Goal: Information Seeking & Learning: Learn about a topic

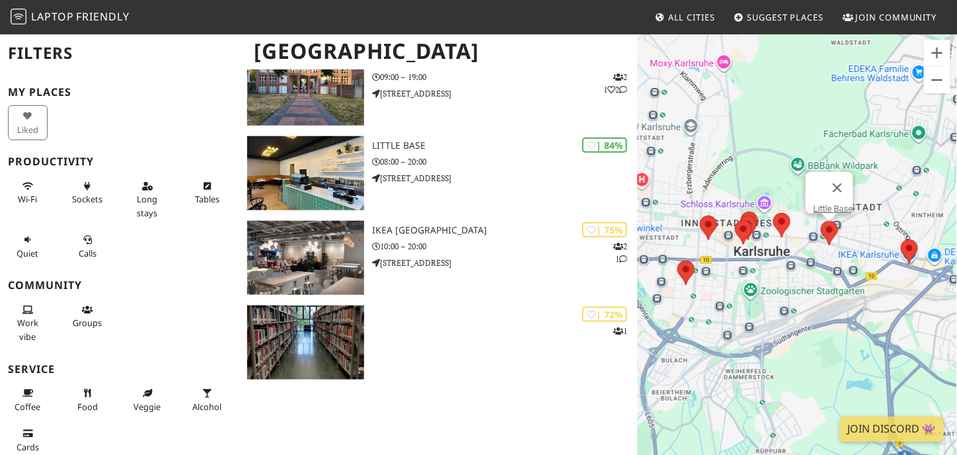
scroll to position [352, 0]
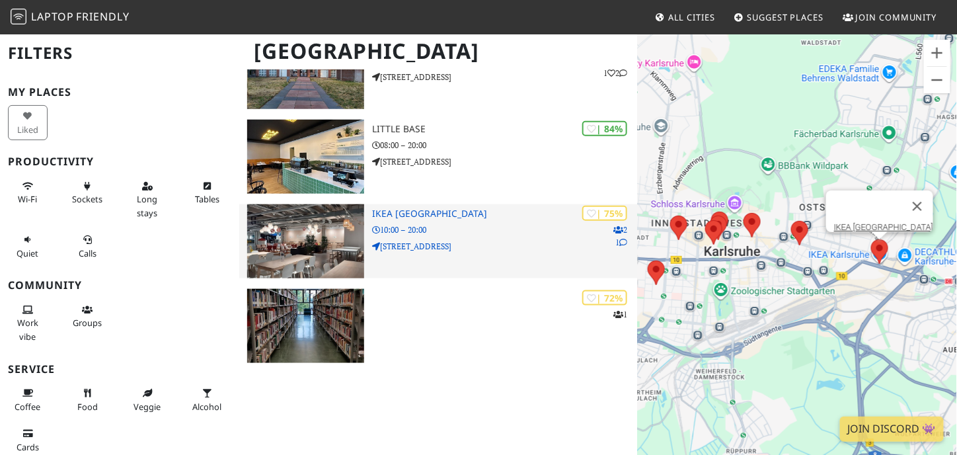
click at [622, 229] on p "2 1" at bounding box center [620, 235] width 14 height 25
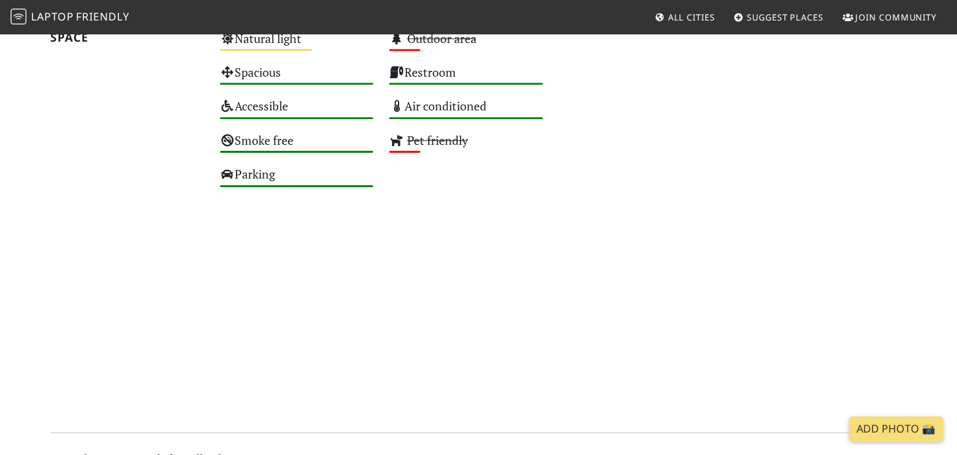
scroll to position [1311, 0]
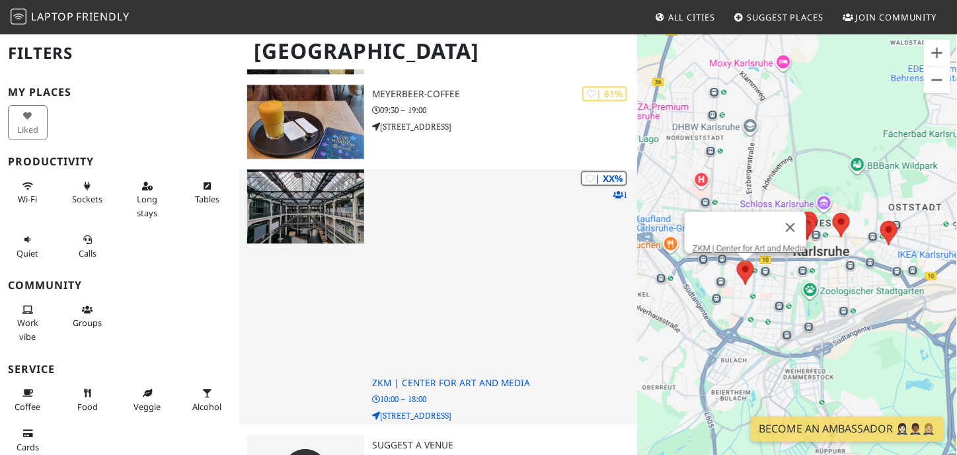
scroll to position [935, 0]
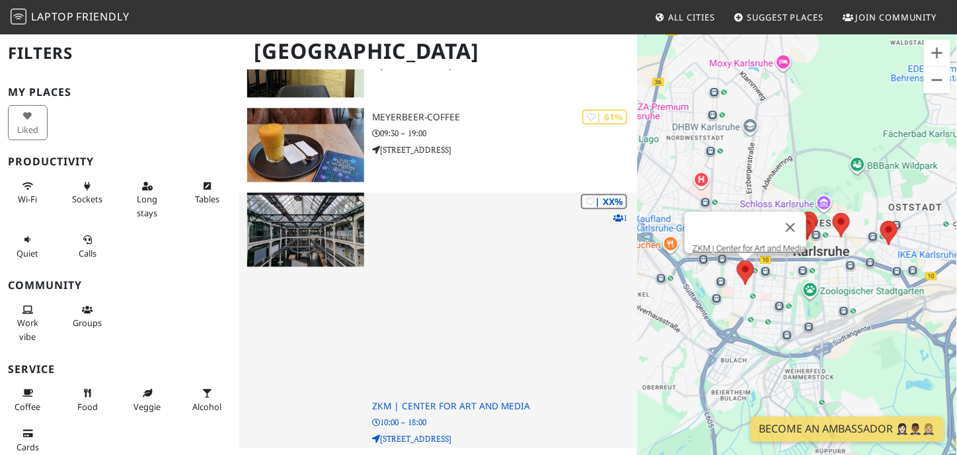
click at [327, 226] on img at bounding box center [305, 229] width 117 height 74
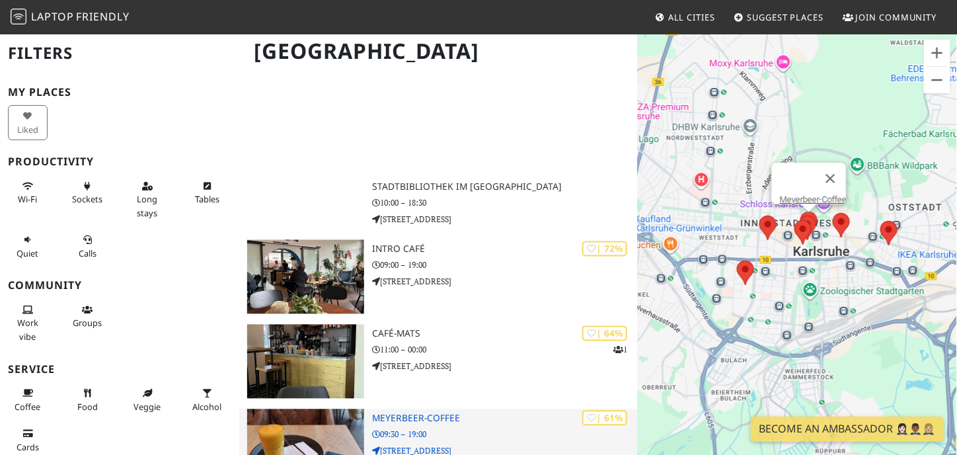
scroll to position [818, 0]
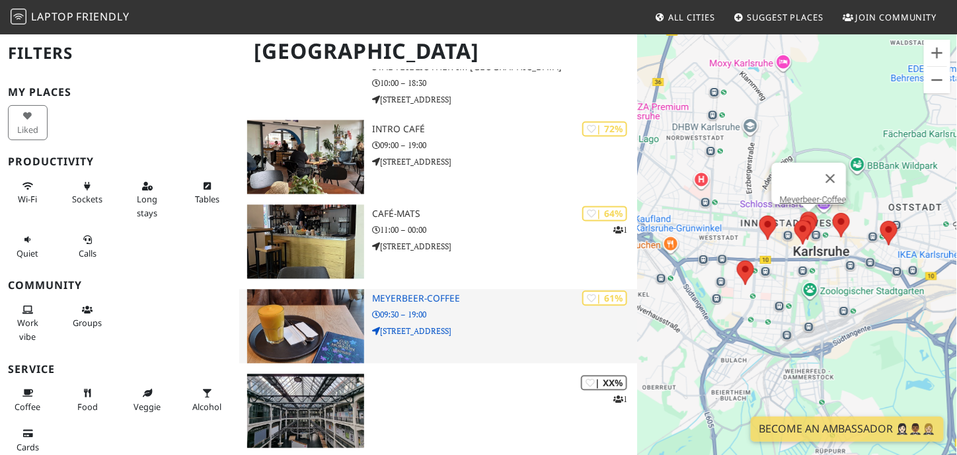
click at [431, 297] on h3 "Meyerbeer-Coffee" at bounding box center [505, 298] width 266 height 11
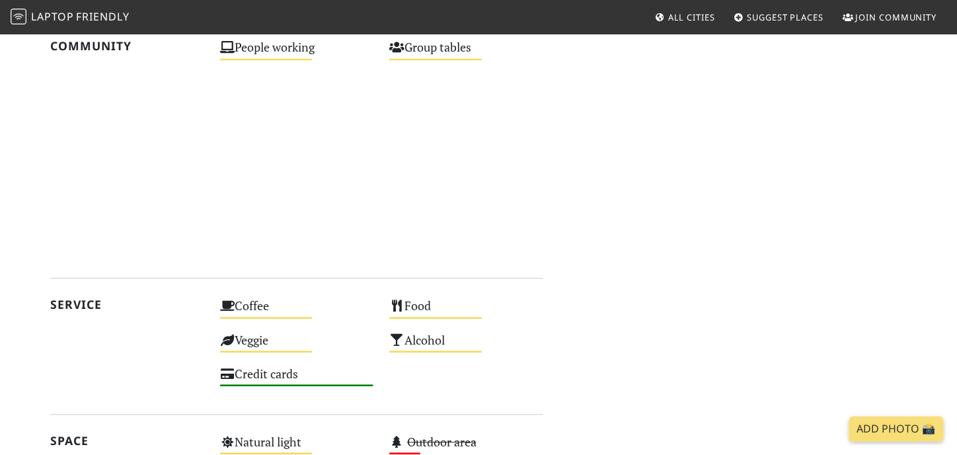
scroll to position [1172, 0]
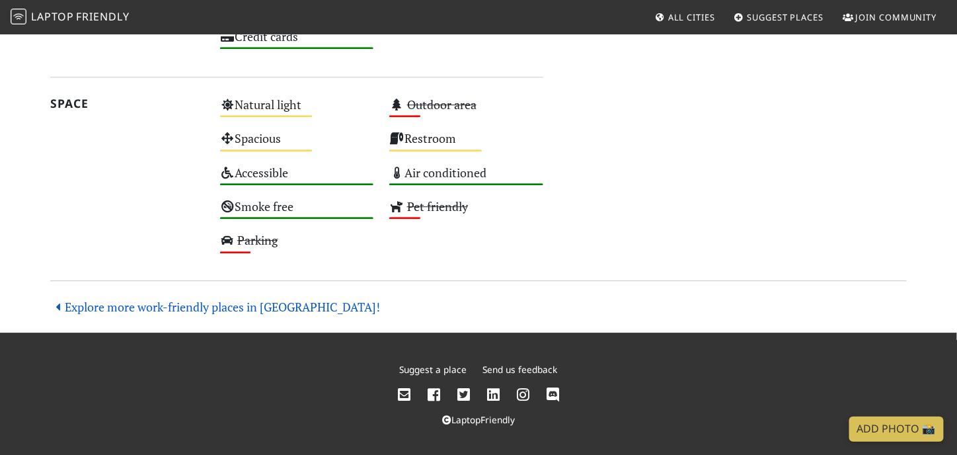
click at [208, 305] on link "Explore more work-friendly places in Karlsruhe!" at bounding box center [215, 307] width 330 height 16
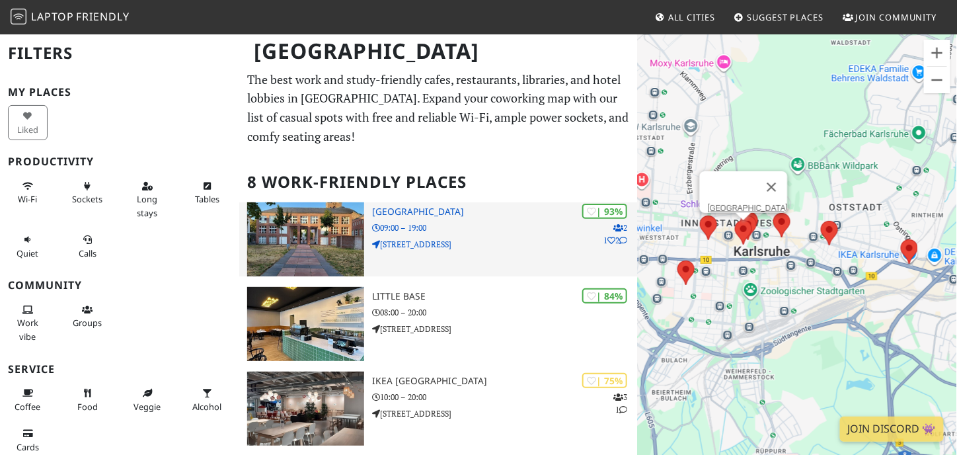
click at [355, 252] on img at bounding box center [305, 239] width 117 height 74
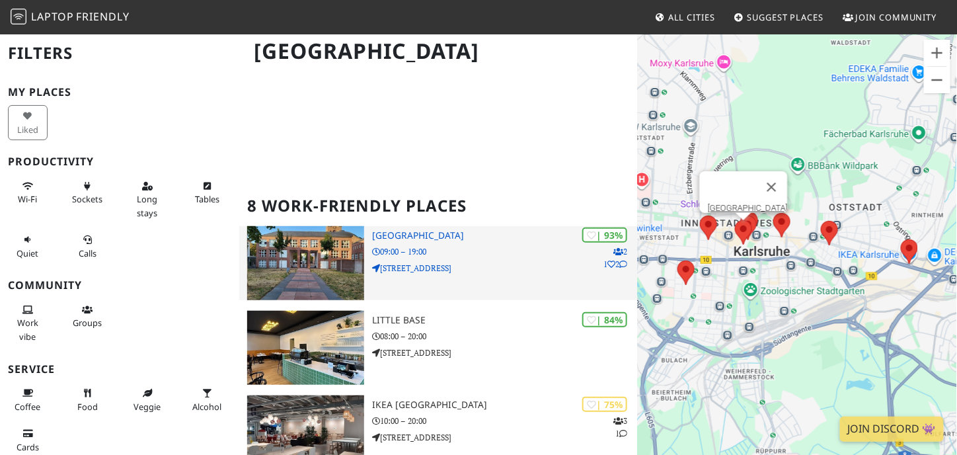
scroll to position [264, 0]
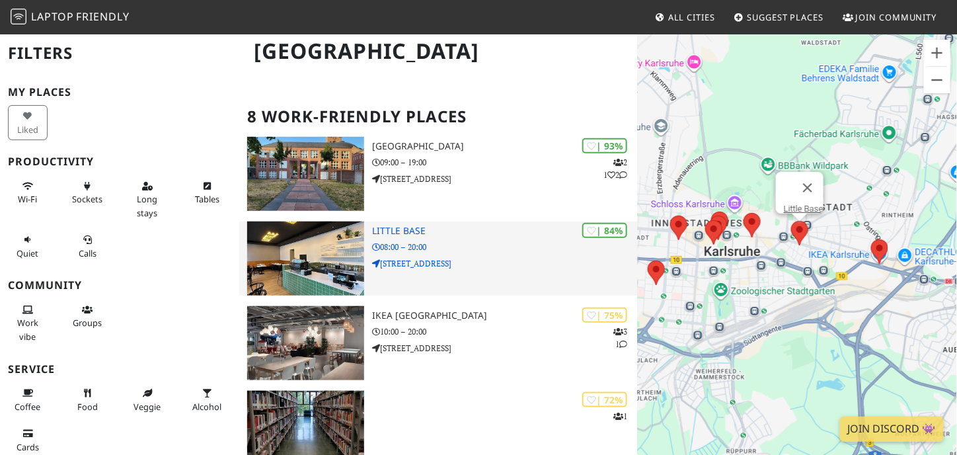
click at [397, 227] on h3 "Little Base" at bounding box center [505, 230] width 266 height 11
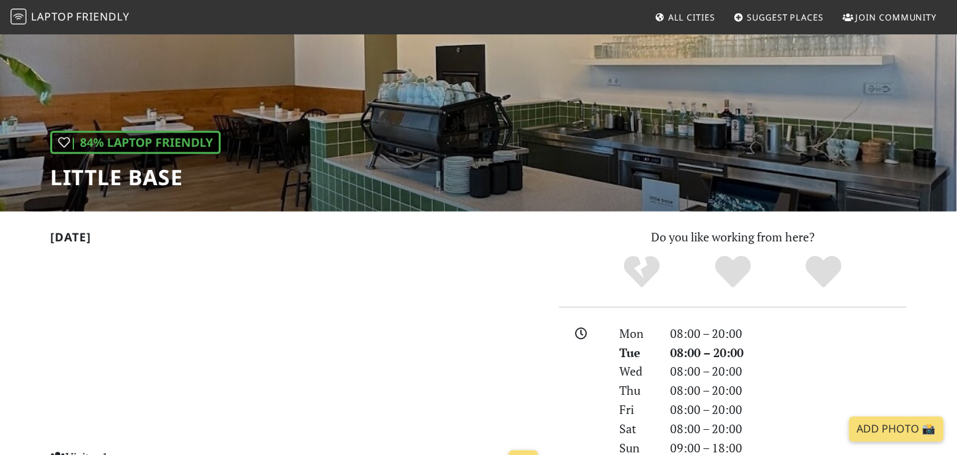
scroll to position [91, 0]
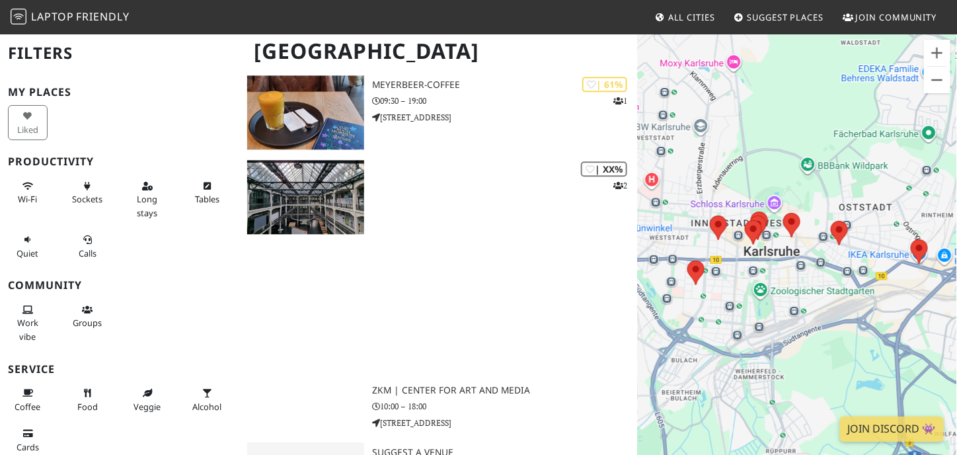
scroll to position [1059, 0]
